Goal: Task Accomplishment & Management: Use online tool/utility

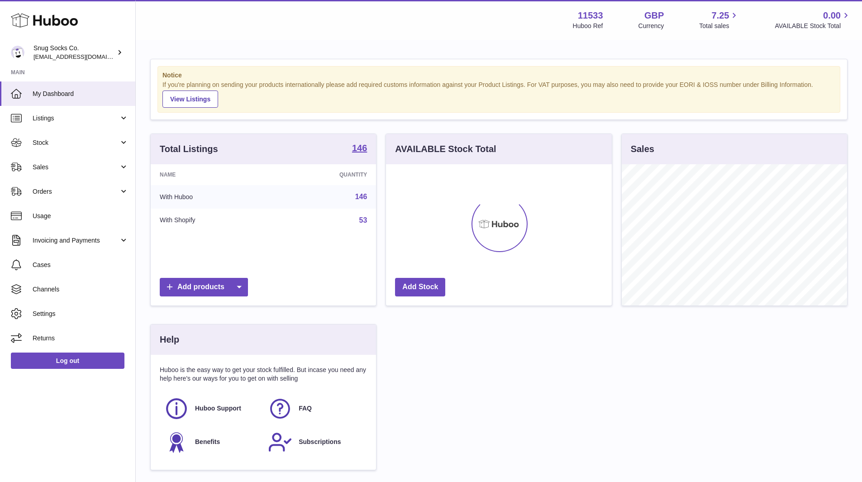
scroll to position [141, 226]
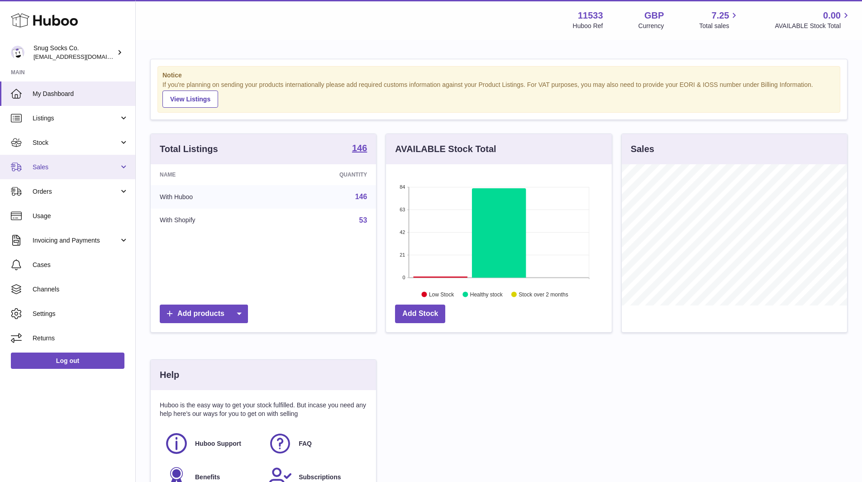
click at [80, 170] on span "Sales" at bounding box center [76, 167] width 86 height 9
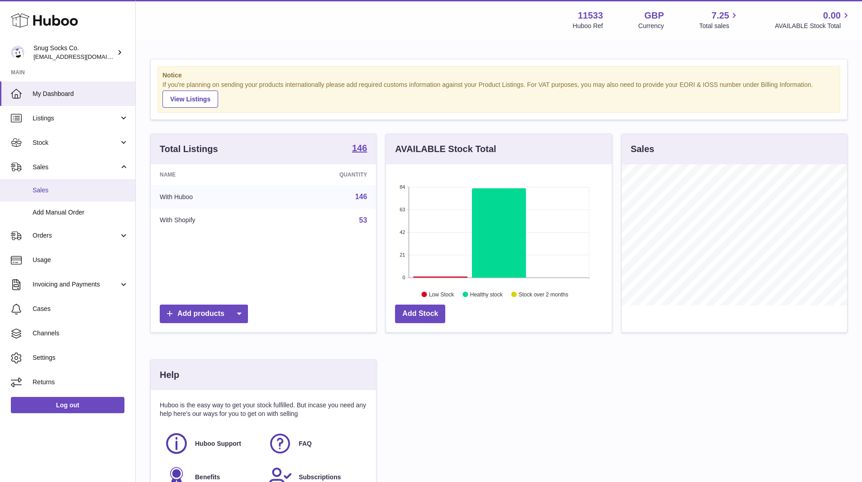
click at [67, 190] on span "Sales" at bounding box center [81, 190] width 96 height 9
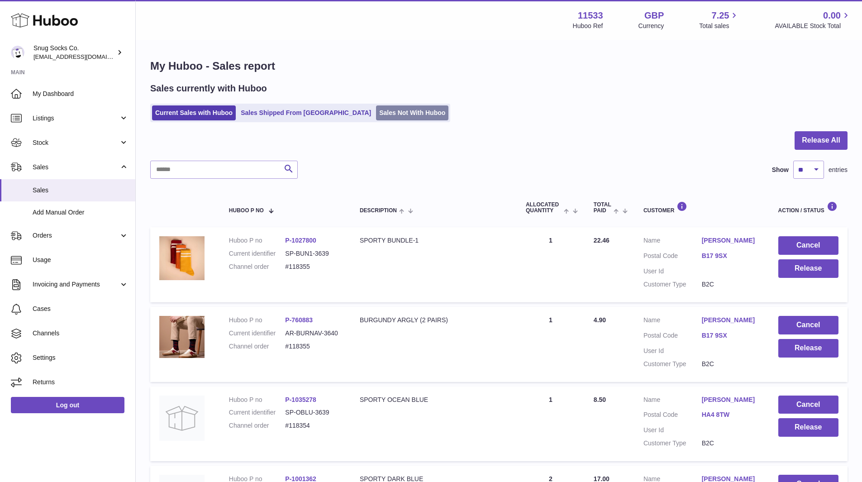
click at [376, 109] on link "Sales Not With Huboo" at bounding box center [412, 112] width 72 height 15
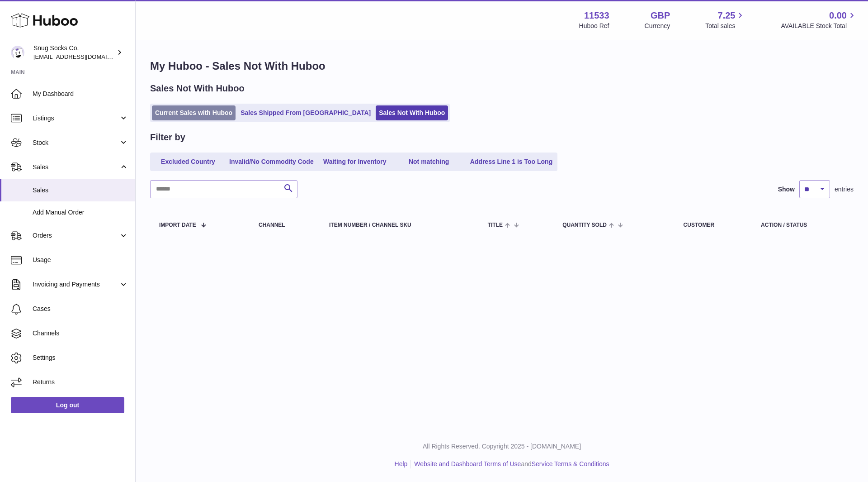
click at [218, 115] on link "Current Sales with Huboo" at bounding box center [194, 112] width 84 height 15
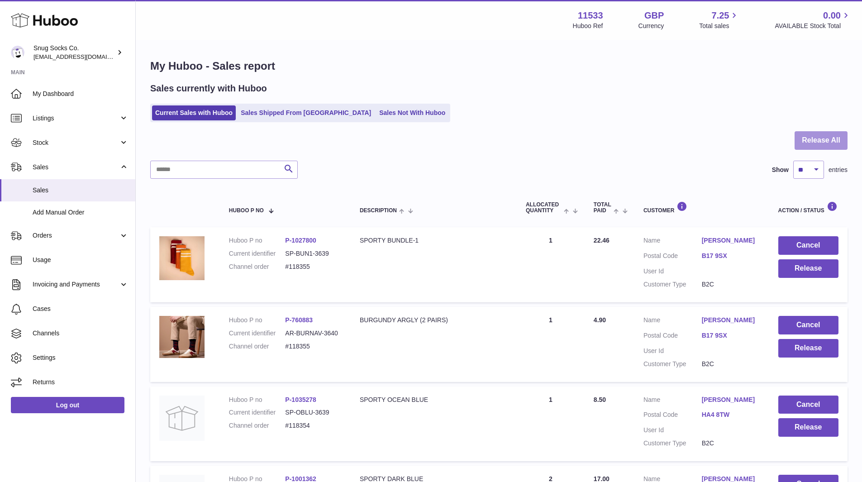
click at [807, 143] on button "Release All" at bounding box center [820, 140] width 53 height 19
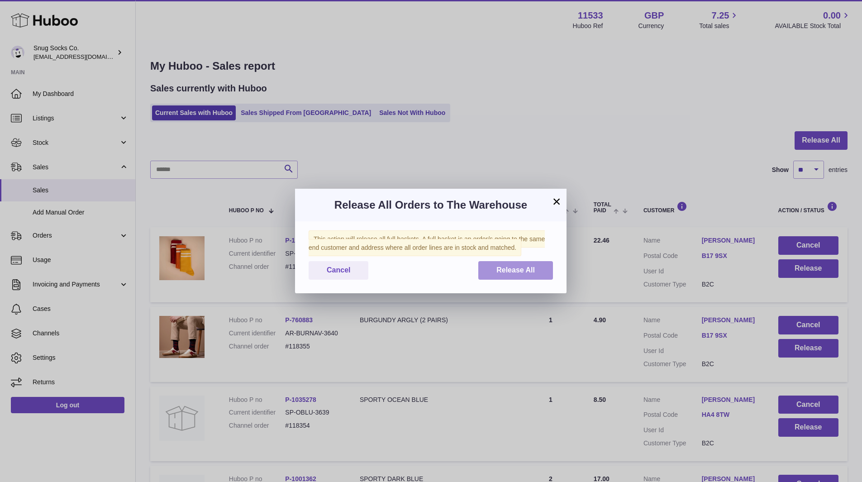
click at [527, 268] on span "Release All" at bounding box center [515, 270] width 38 height 8
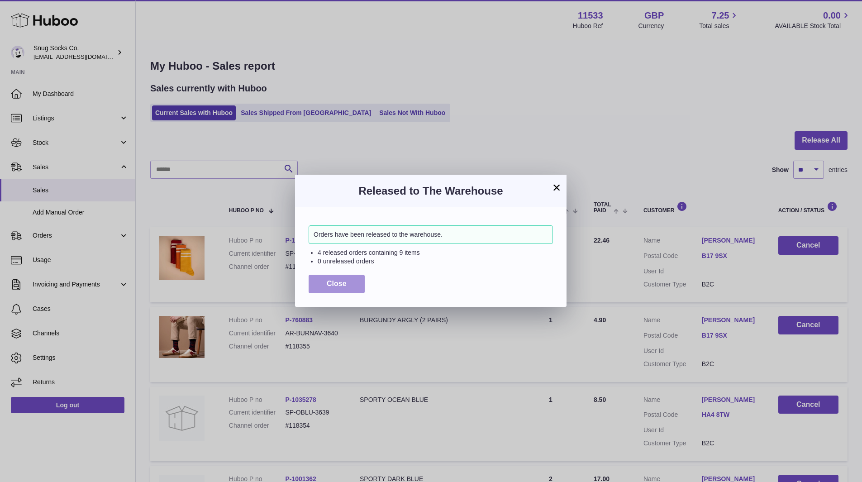
click at [344, 287] on span "Close" at bounding box center [337, 284] width 20 height 8
